Goal: Task Accomplishment & Management: Manage account settings

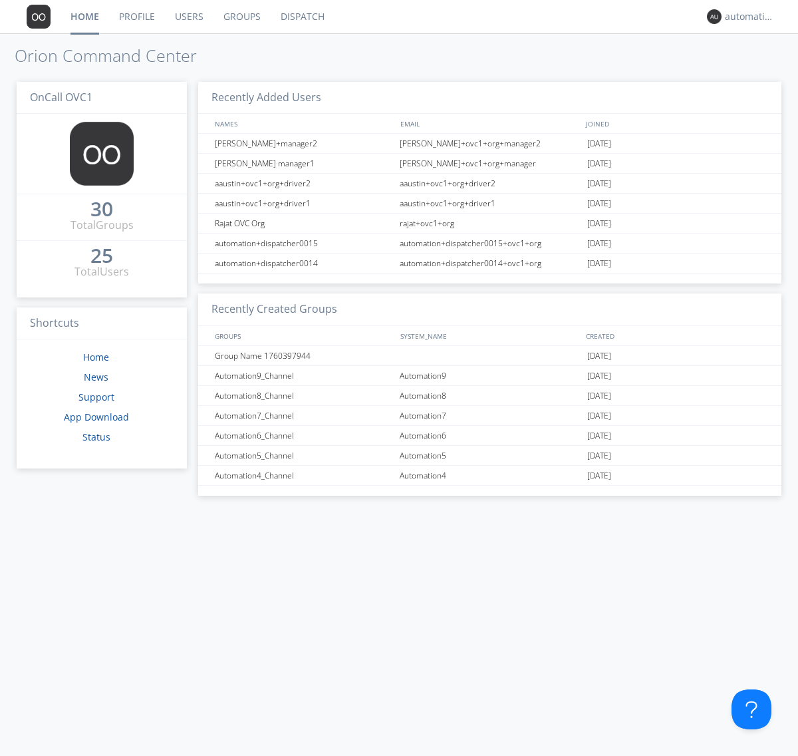
click at [241, 17] on link "Groups" at bounding box center [242, 16] width 57 height 33
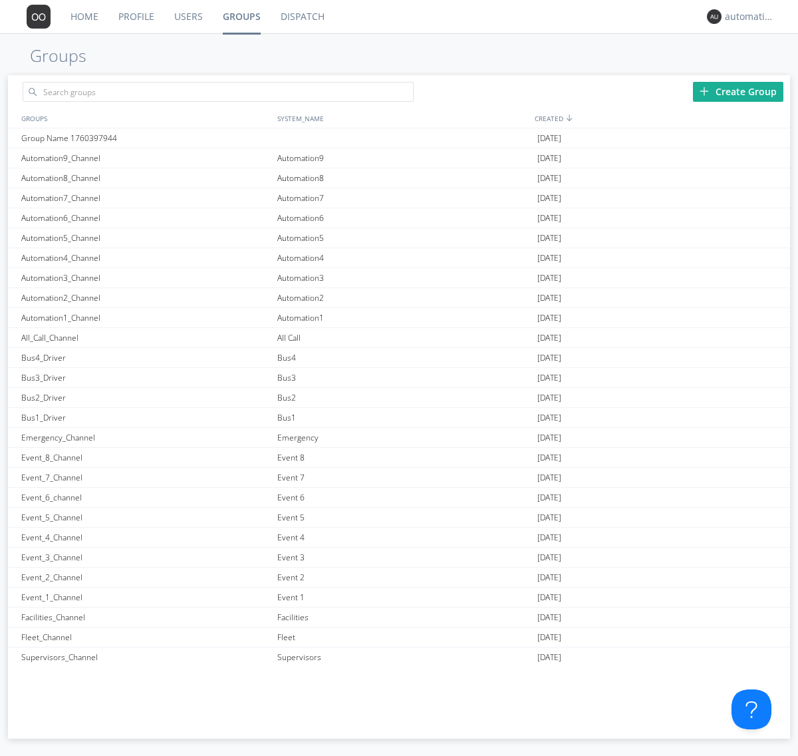
click at [738, 91] on div "Create Group" at bounding box center [738, 92] width 90 height 20
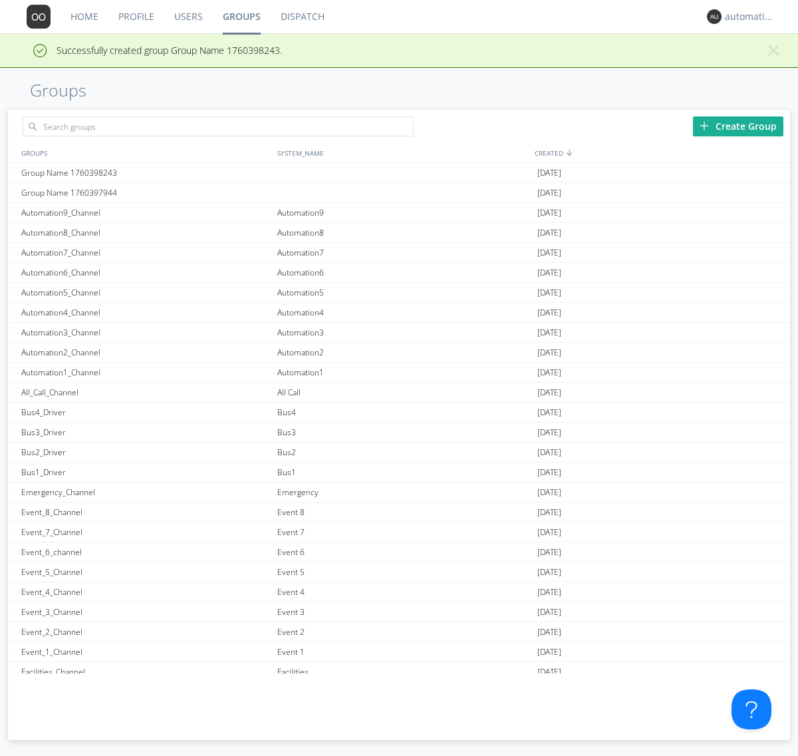
click at [241, 17] on link "Groups" at bounding box center [242, 16] width 58 height 33
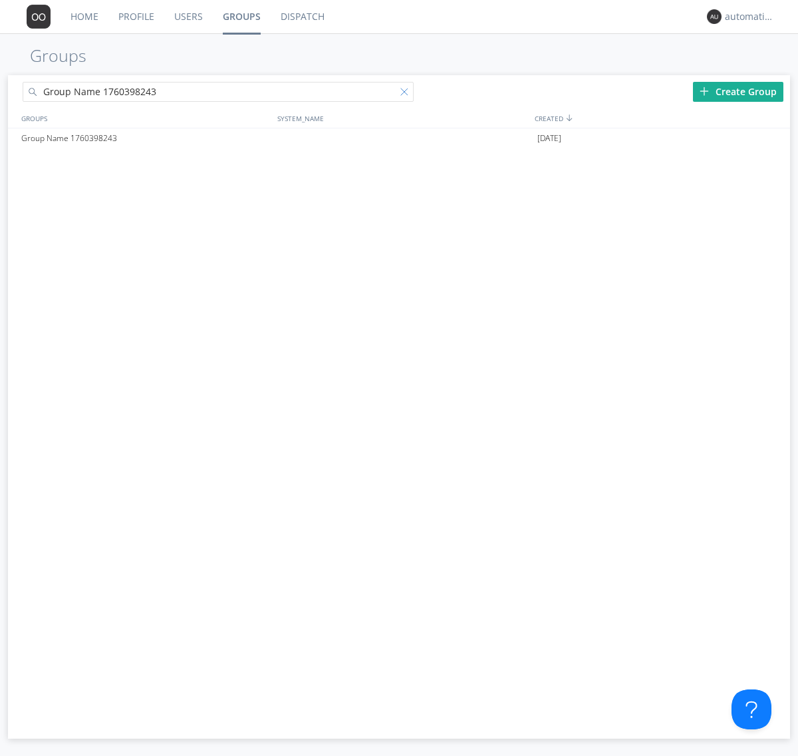
type input "Group Name 1760398243"
click at [407, 94] on div at bounding box center [406, 94] width 13 height 13
type input "Group Name 1760398243"
click at [146, 138] on div "Group Name 1760398243" at bounding box center [146, 138] width 256 height 20
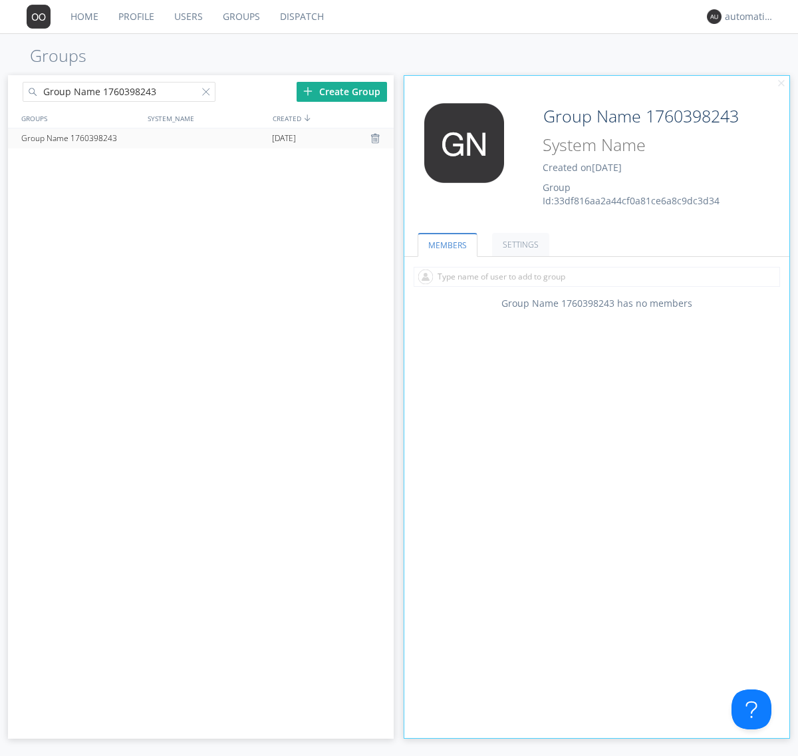
type input "System Name 1760398243"
click at [208, 94] on div at bounding box center [208, 94] width 13 height 13
type input "Group Name 1760398243"
click at [80, 138] on div "Group Name 1760398243" at bounding box center [80, 138] width 124 height 20
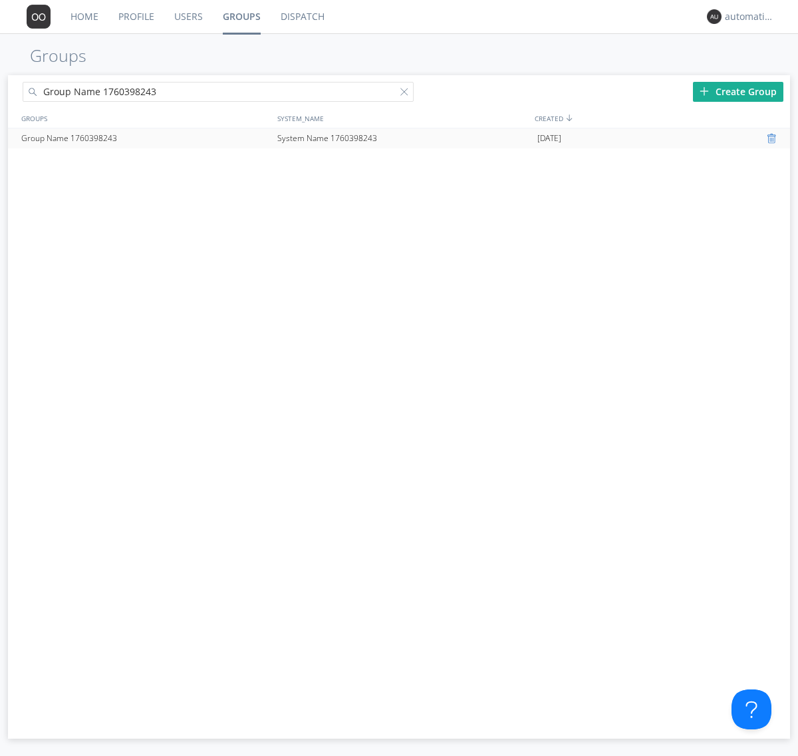
click at [773, 138] on div at bounding box center [773, 138] width 13 height 11
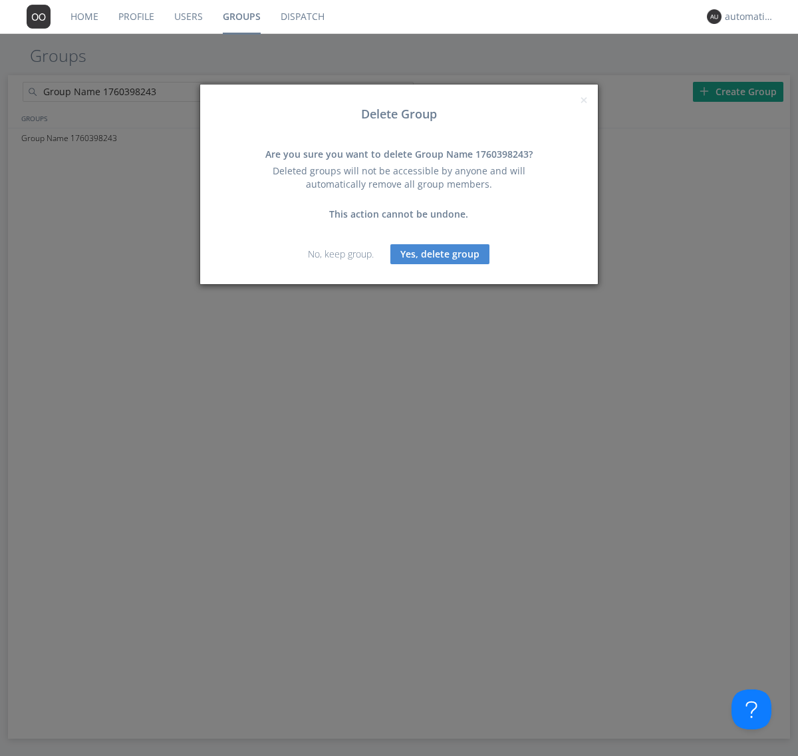
click at [440, 253] on button "Yes, delete group" at bounding box center [439, 254] width 99 height 20
